Goal: Transaction & Acquisition: Purchase product/service

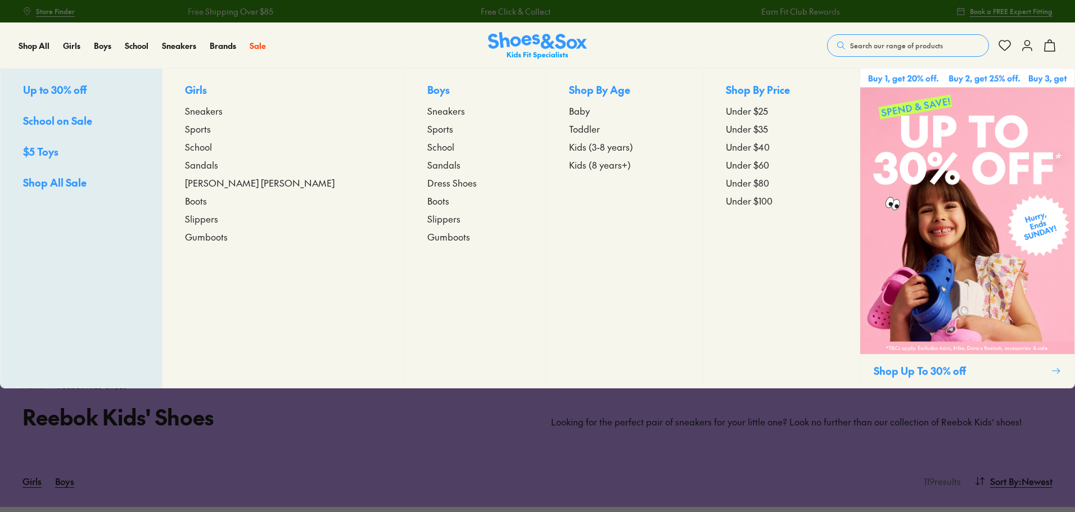
click at [223, 110] on span "Sneakers" at bounding box center [204, 110] width 38 height 13
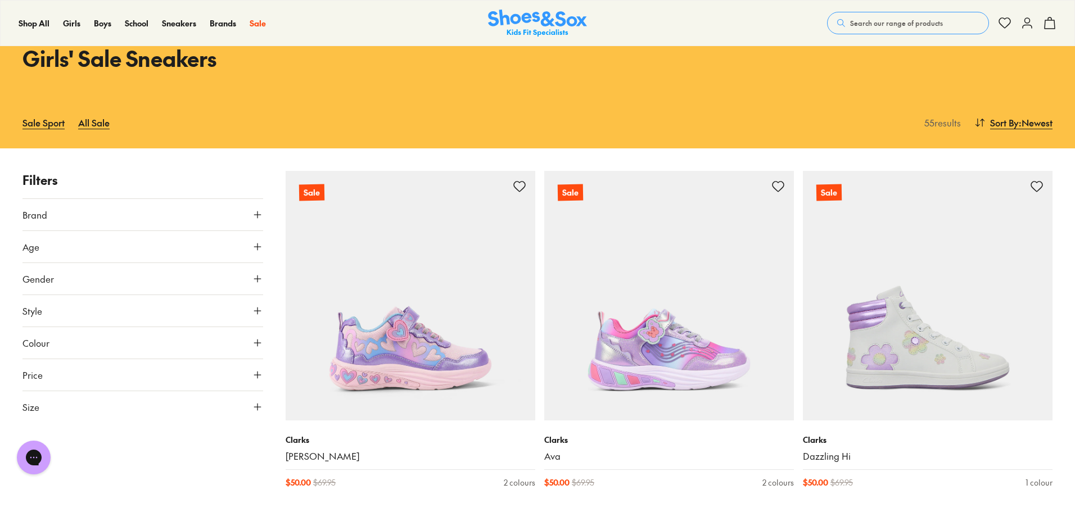
click at [257, 247] on use at bounding box center [257, 246] width 7 height 7
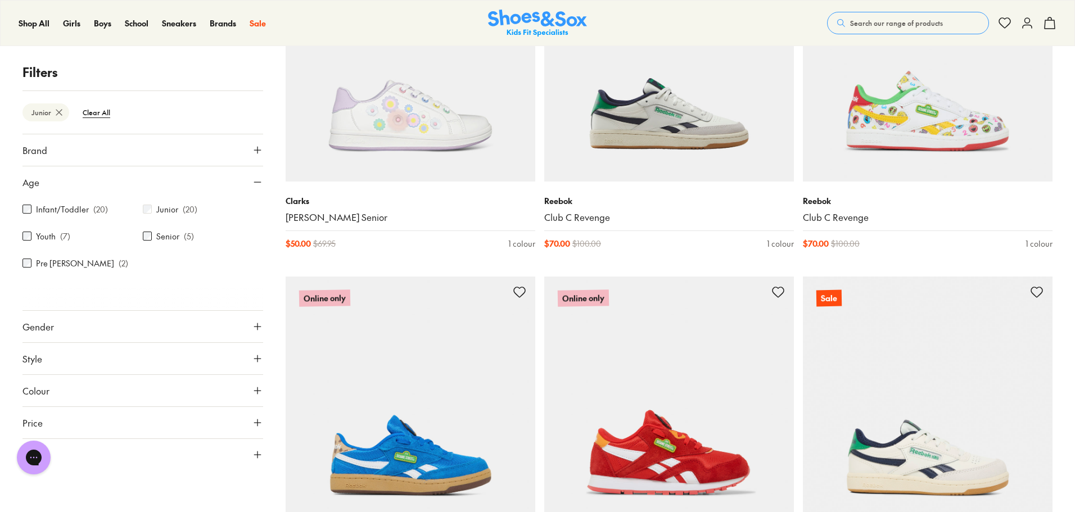
scroll to position [1160, 0]
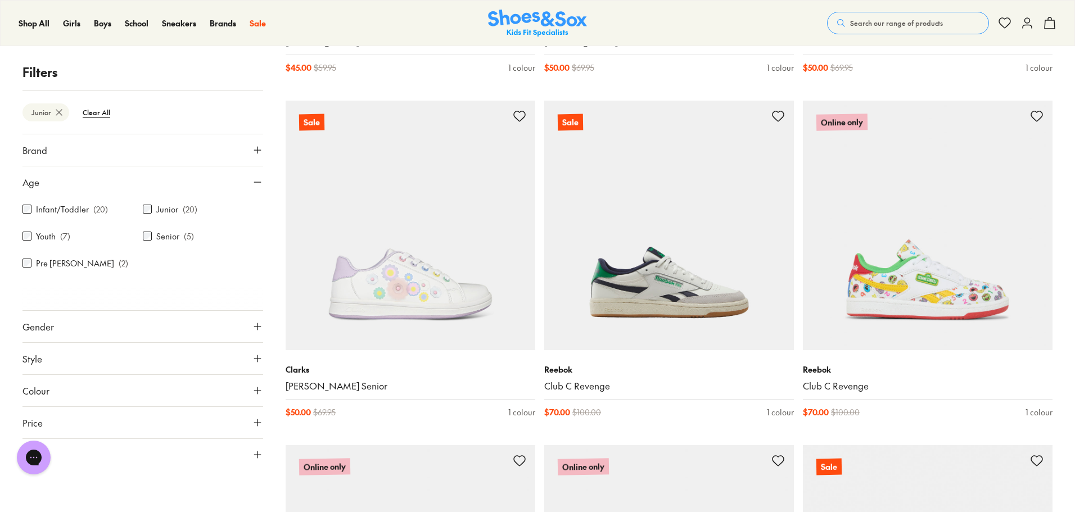
click at [64, 327] on button "Gender" at bounding box center [142, 326] width 241 height 31
click at [138, 367] on label "Girls" at bounding box center [142, 359] width 79 height 21
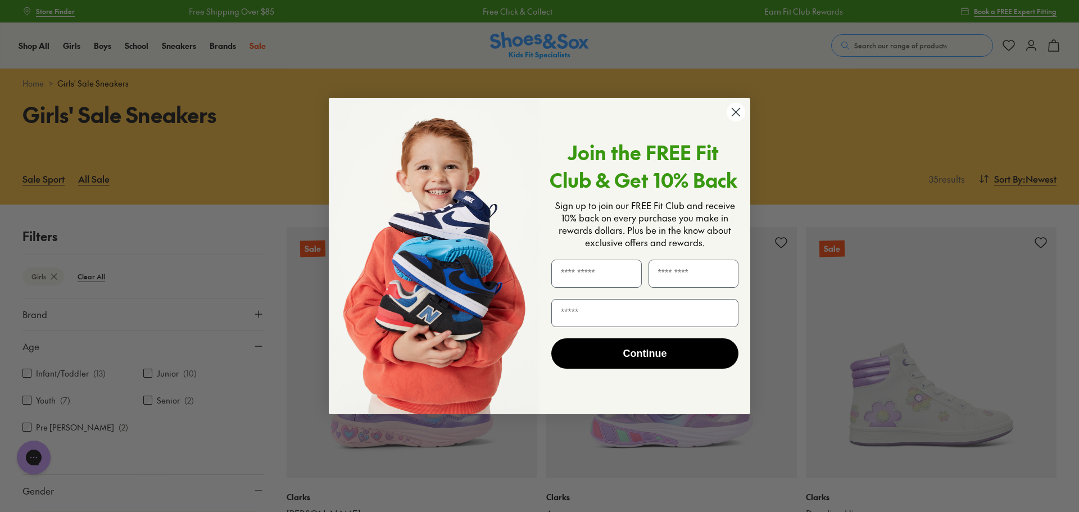
click at [739, 114] on circle "Close dialog" at bounding box center [736, 112] width 19 height 19
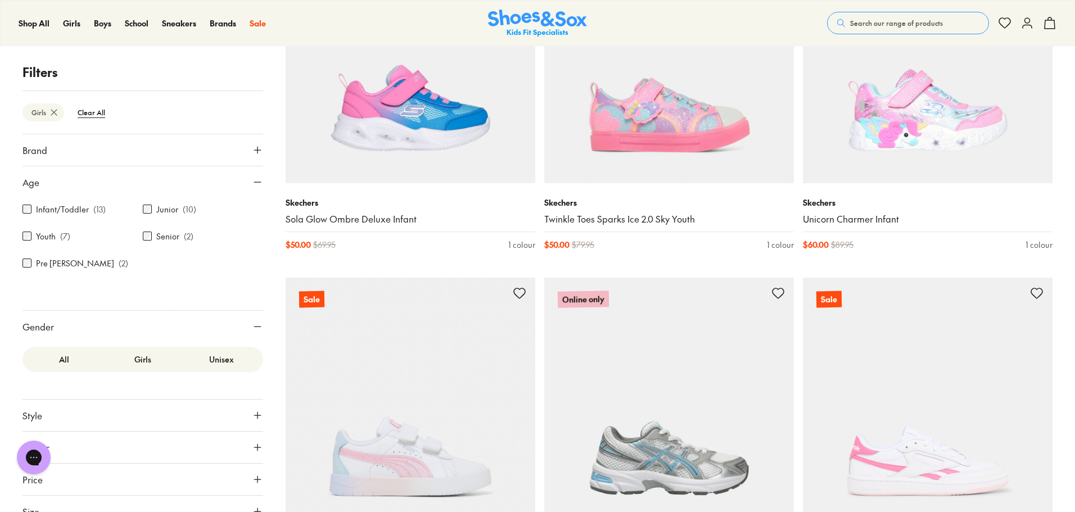
scroll to position [2529, 0]
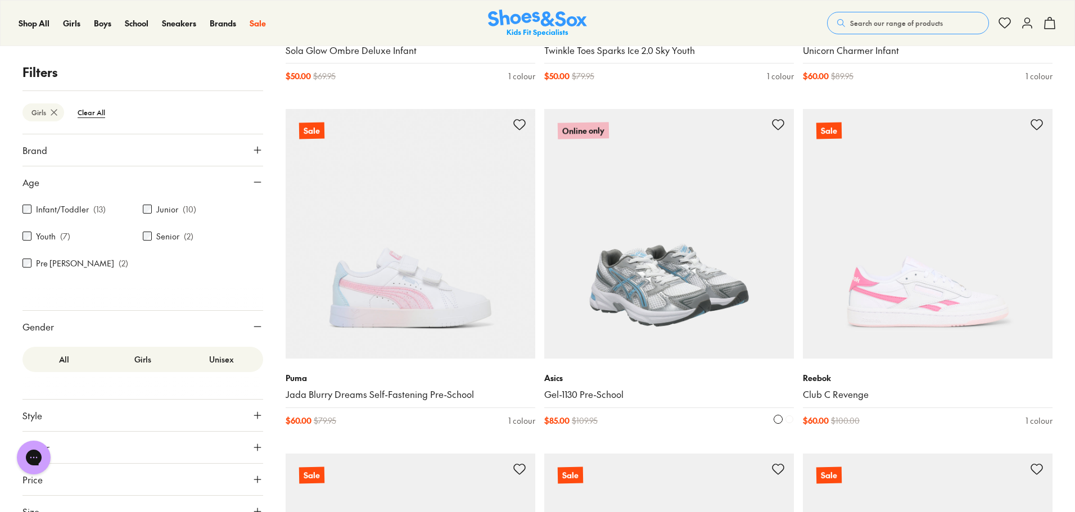
click at [687, 305] on img at bounding box center [669, 234] width 250 height 250
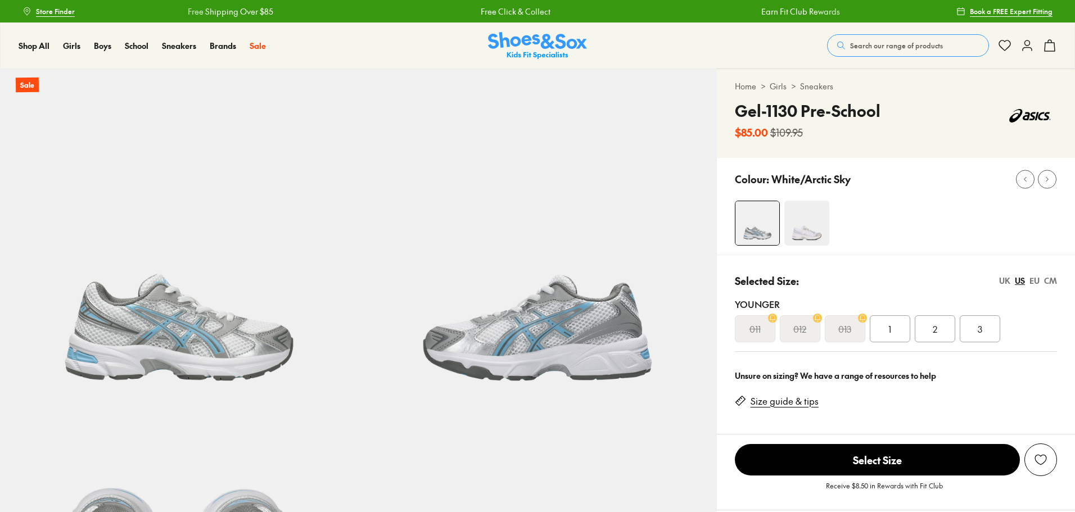
select select "*"
click at [932, 330] on span "2" at bounding box center [934, 328] width 4 height 13
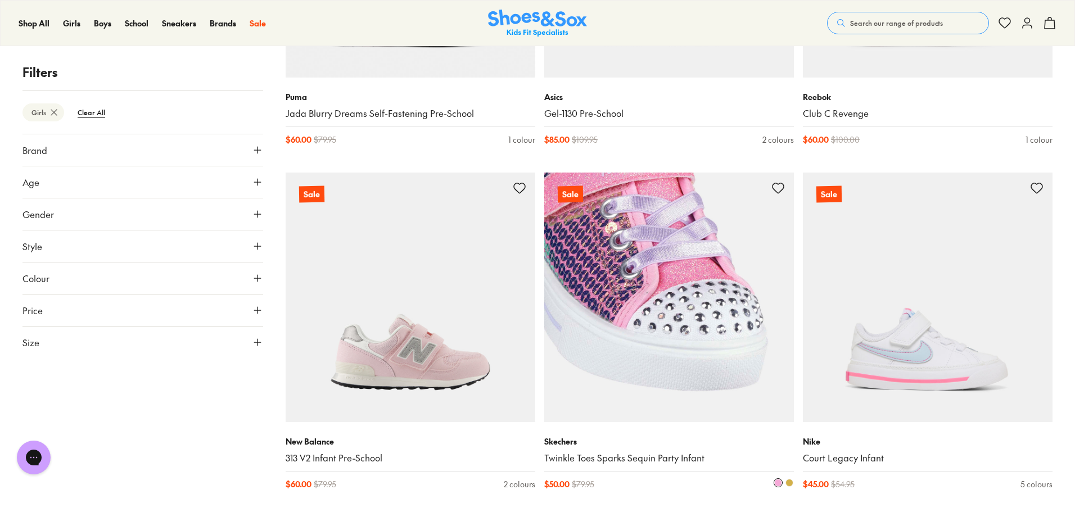
scroll to position [2641, 0]
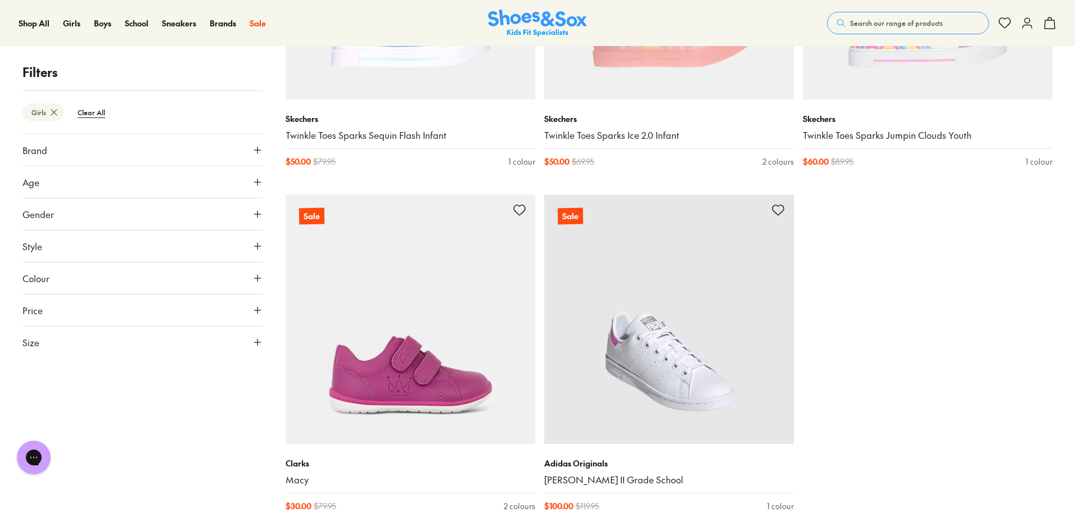
scroll to position [3765, 0]
